Goal: Find specific page/section: Find specific page/section

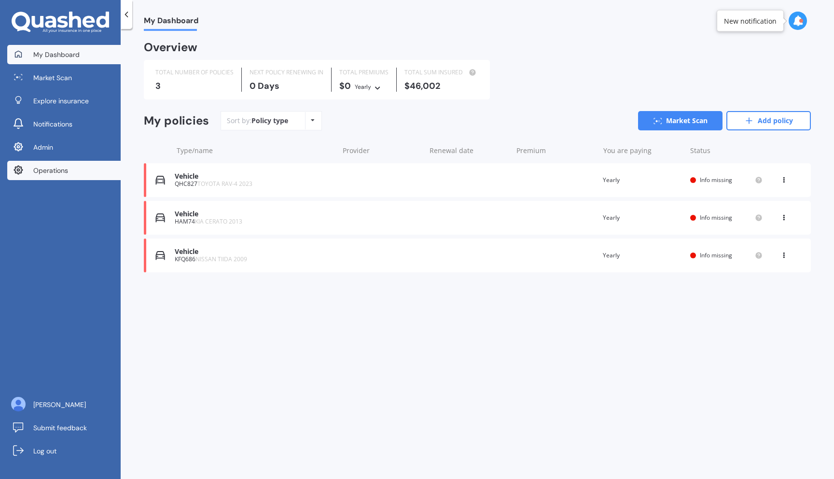
click at [50, 168] on span "Operations" at bounding box center [50, 171] width 35 height 10
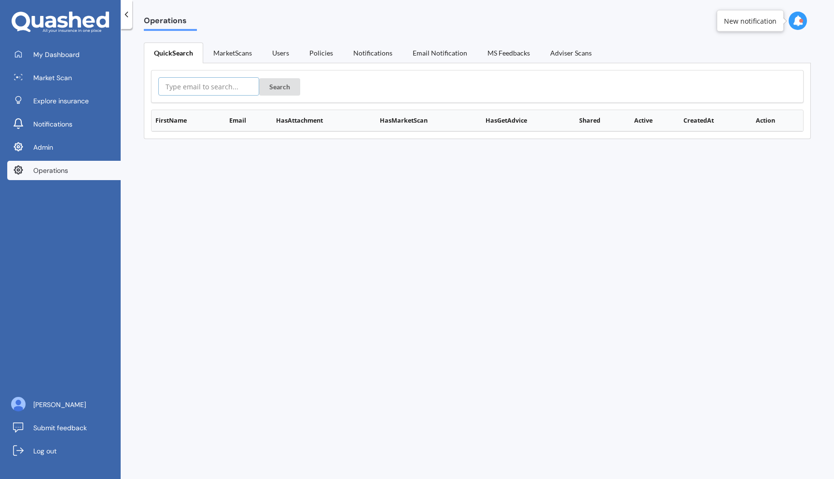
click at [204, 84] on input "text" at bounding box center [208, 86] width 101 height 18
paste input "arabants@hotmail.com"
type input "arabants@hotmail.com"
click at [259, 78] on button "Search" at bounding box center [279, 86] width 41 height 17
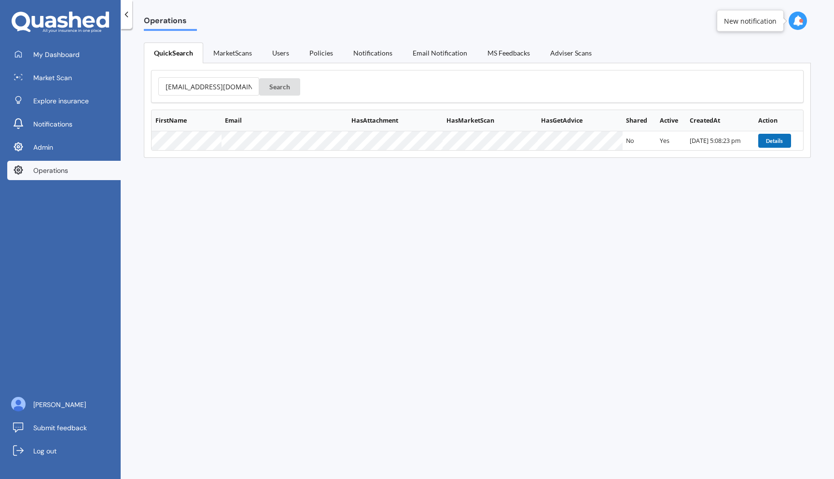
click at [764, 144] on button "Details" at bounding box center [774, 141] width 33 height 14
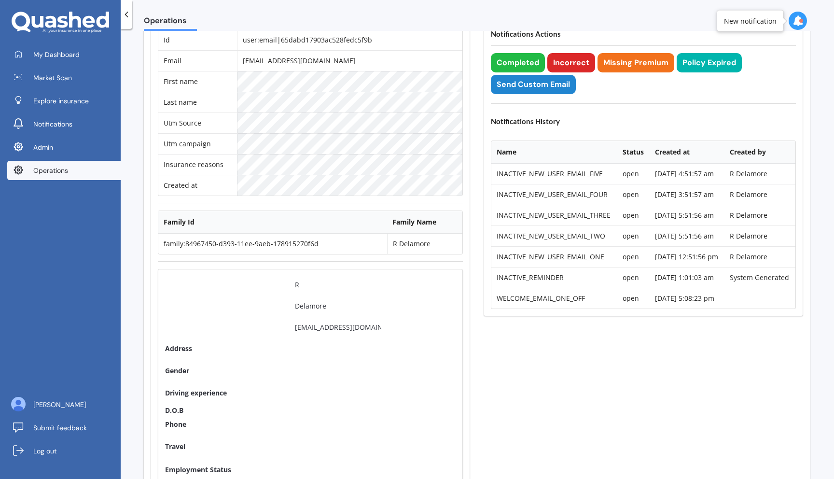
scroll to position [0, 0]
